Goal: Task Accomplishment & Management: Complete application form

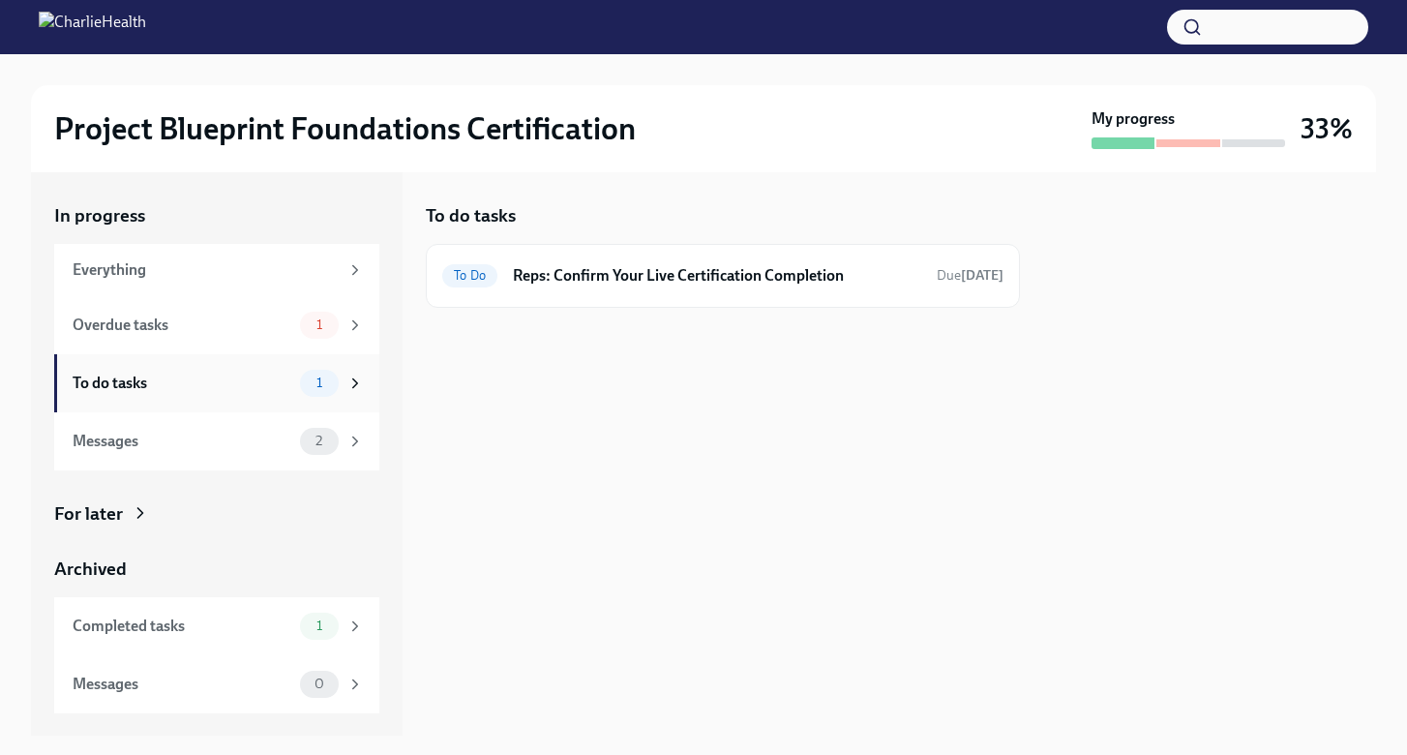
click at [187, 380] on div "To do tasks" at bounding box center [183, 383] width 220 height 21
click at [558, 274] on h6 "Reps: Confirm Your Live Certification Completion" at bounding box center [717, 275] width 408 height 21
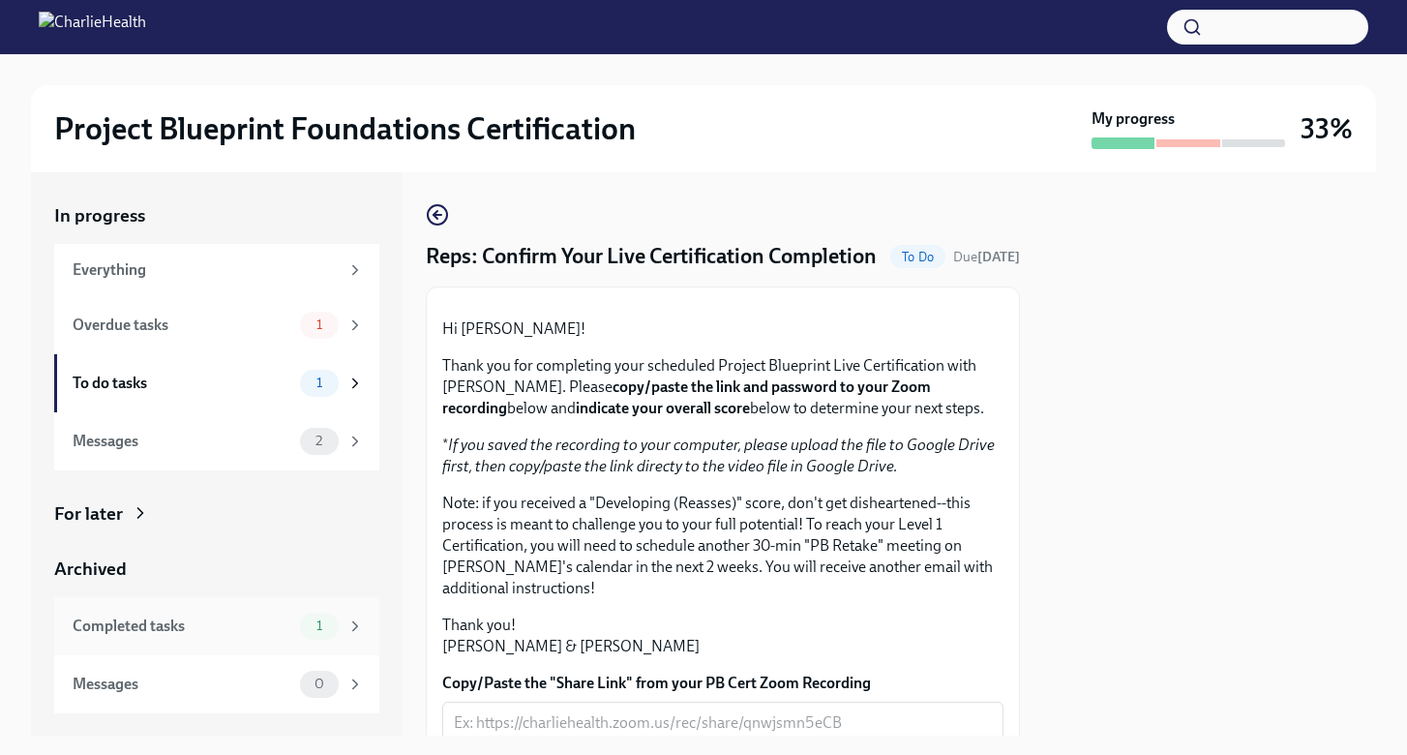
click at [147, 616] on div "Completed tasks" at bounding box center [183, 626] width 220 height 21
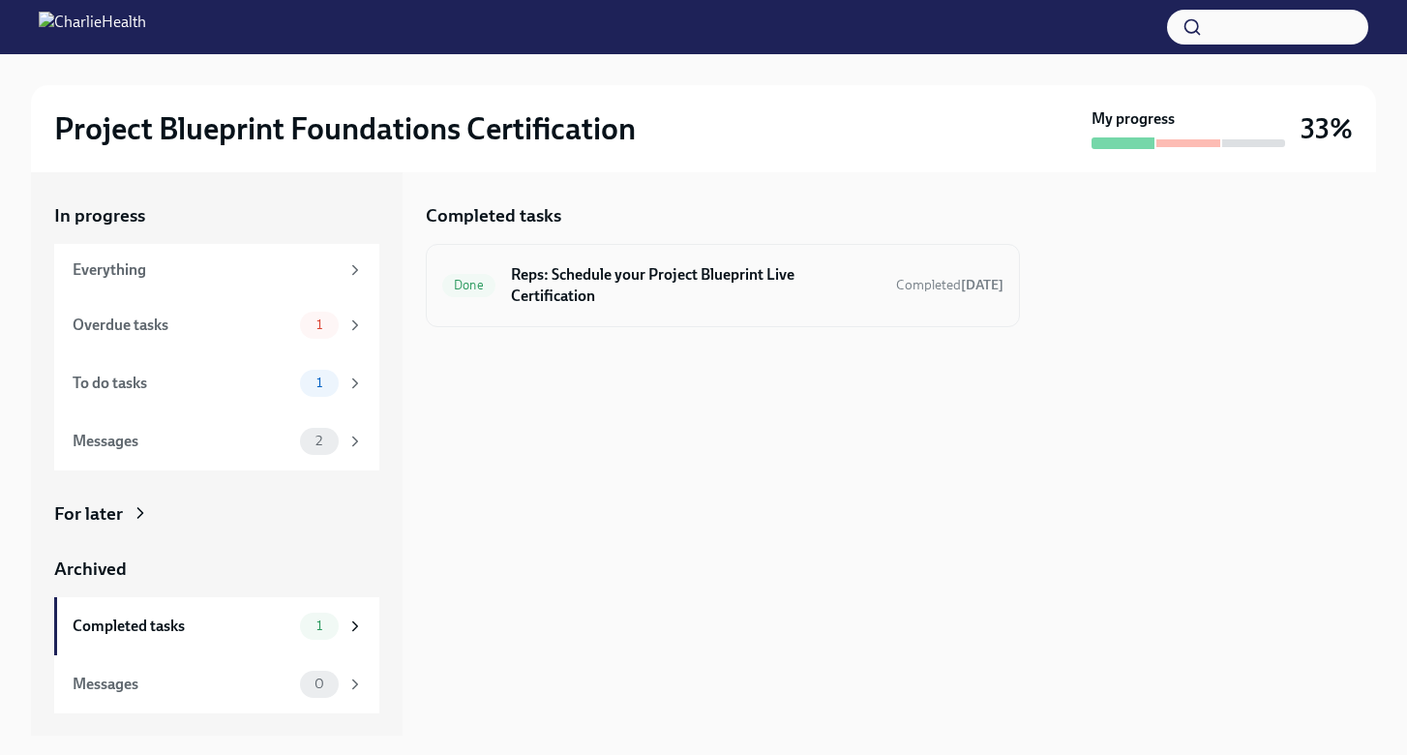
click at [619, 279] on h6 "Reps: Schedule your Project Blueprint Live Certification" at bounding box center [696, 285] width 370 height 43
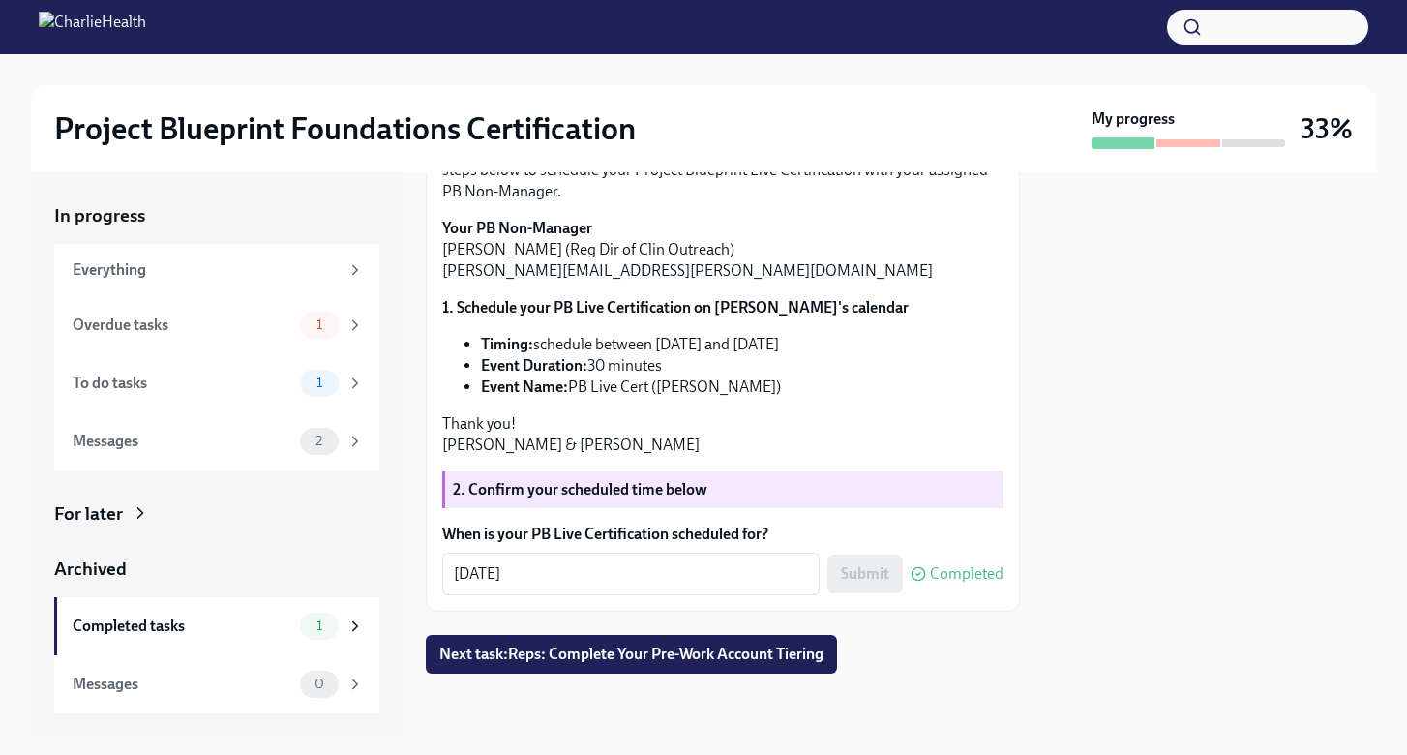
scroll to position [379, 0]
click at [202, 381] on div "To do tasks" at bounding box center [183, 383] width 220 height 21
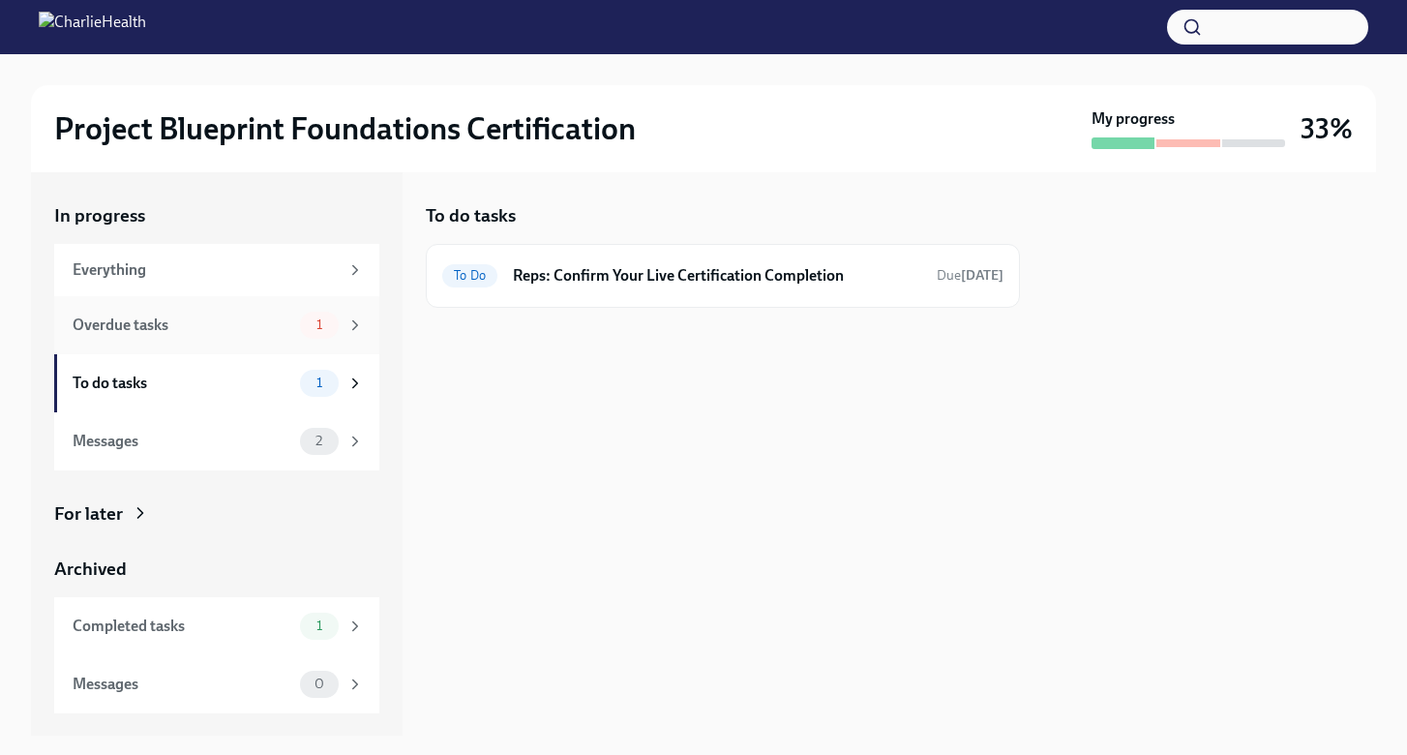
click at [242, 329] on div "Overdue tasks" at bounding box center [183, 325] width 220 height 21
click at [606, 285] on h6 "Reps: Complete Your Pre-Work Account Tiering" at bounding box center [725, 275] width 392 height 21
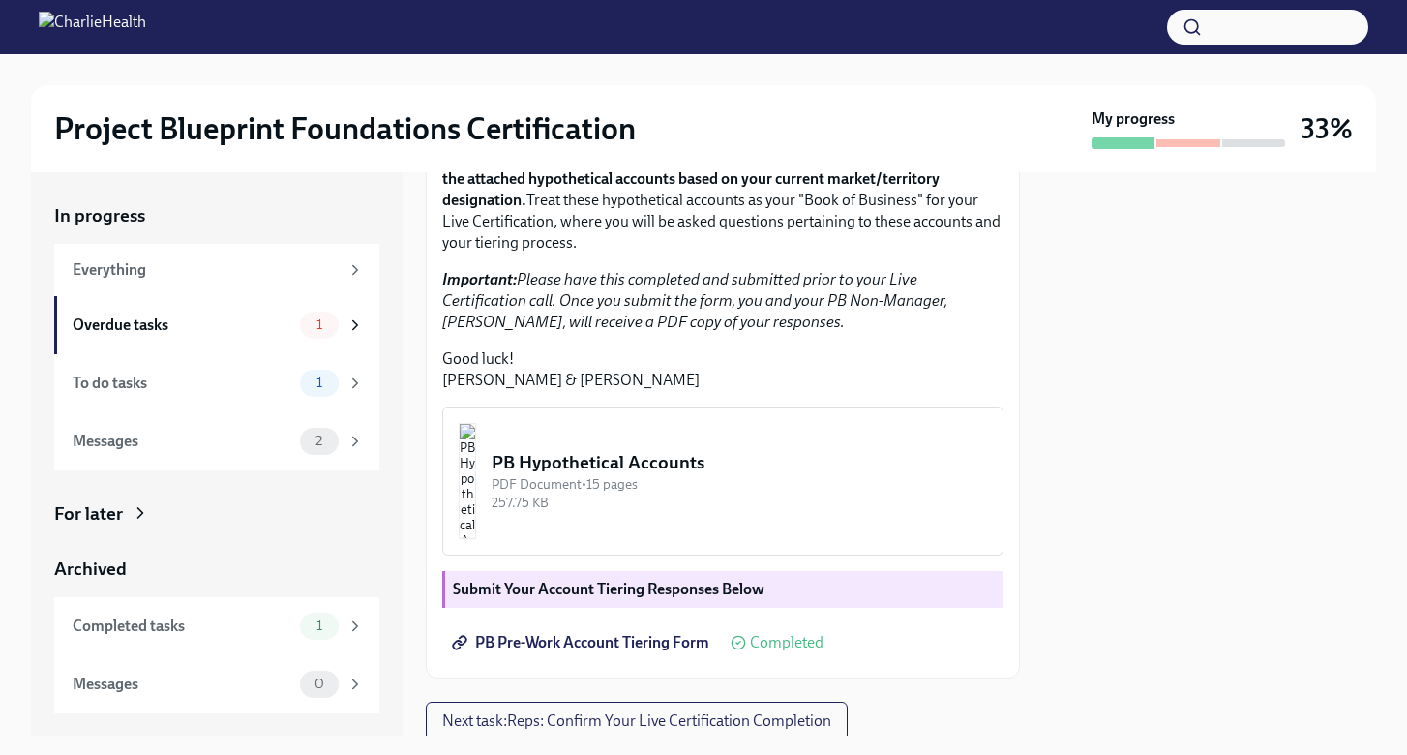
scroll to position [477, 0]
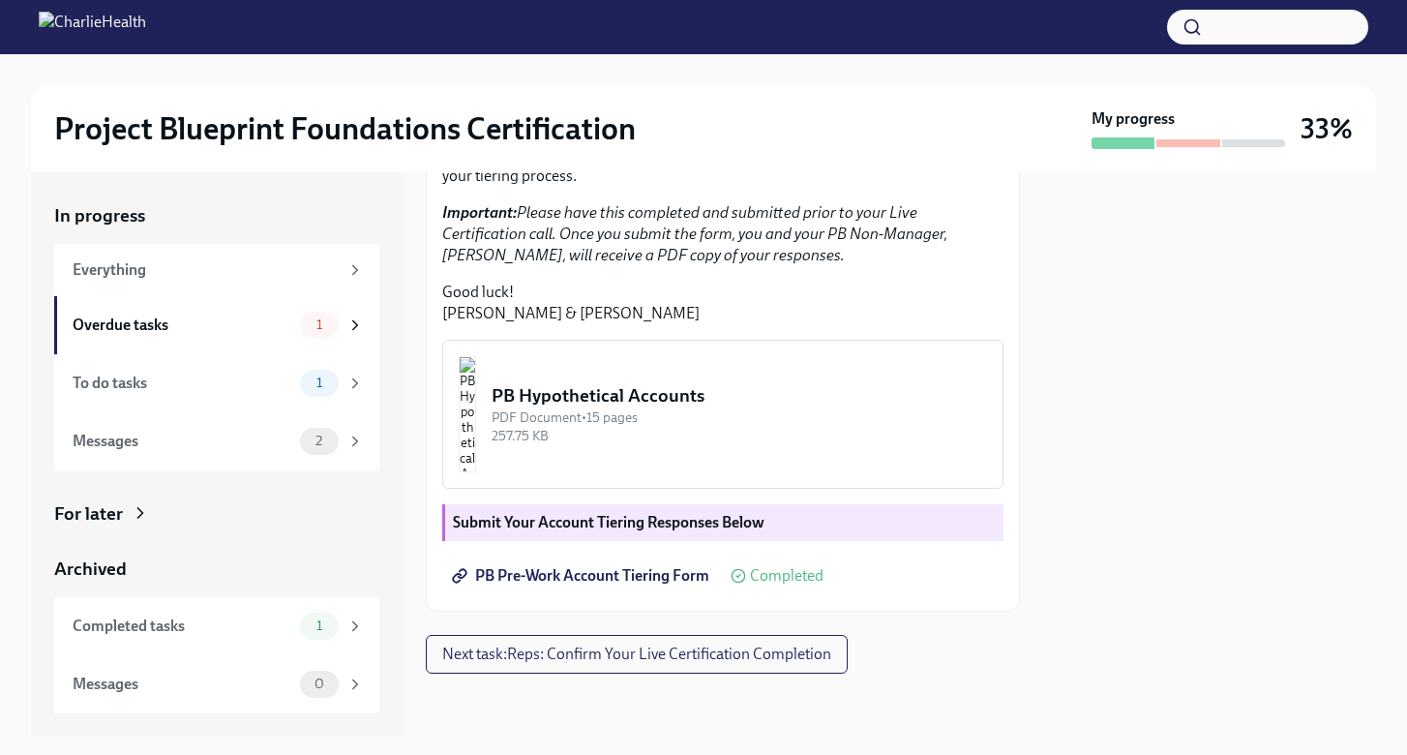
click at [601, 586] on span "PB Pre-Work Account Tiering Form" at bounding box center [583, 575] width 254 height 19
